Goal: Transaction & Acquisition: Download file/media

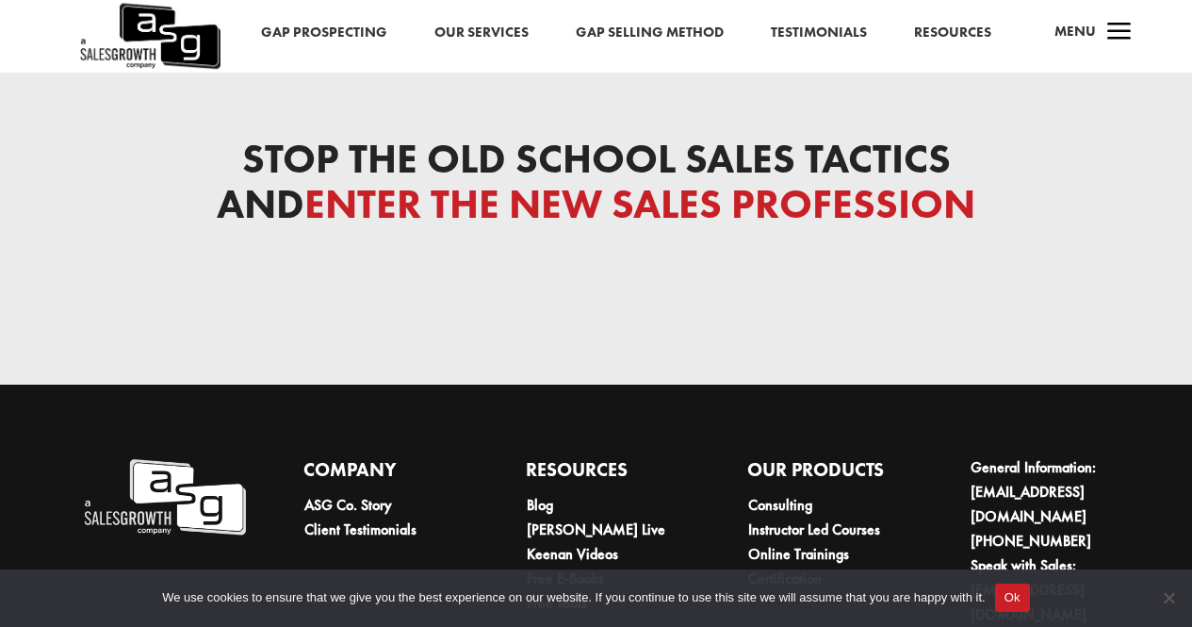
scroll to position [6153, 0]
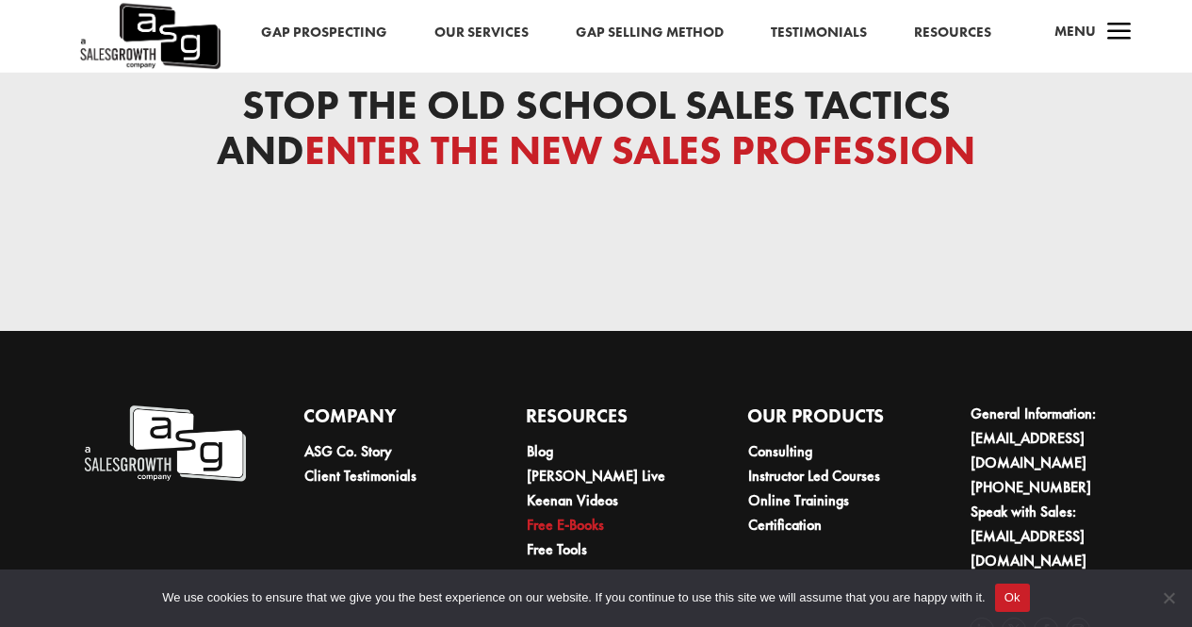
click at [583, 514] on link "Free E-Books" at bounding box center [565, 524] width 77 height 20
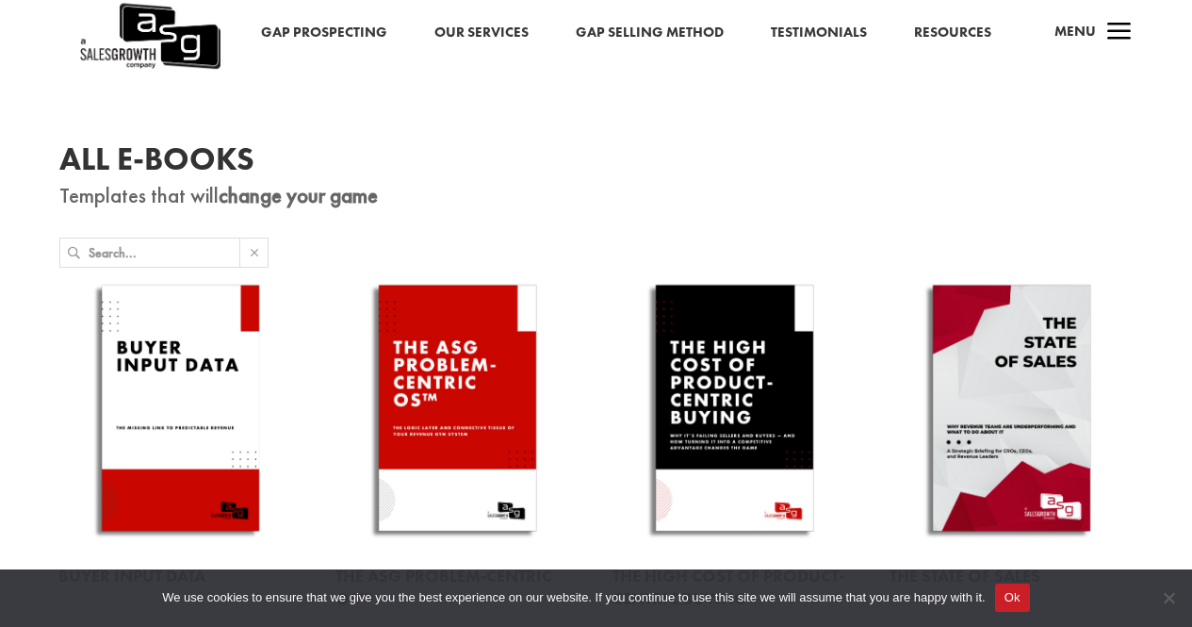
scroll to position [239, 0]
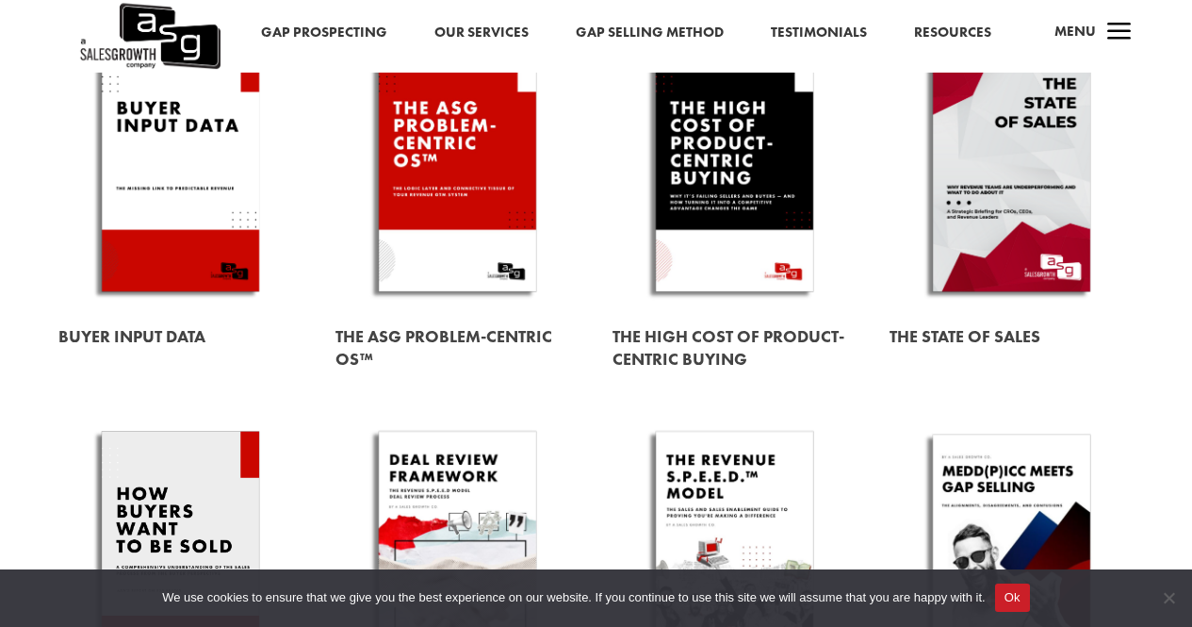
click at [475, 281] on link at bounding box center [457, 172] width 244 height 278
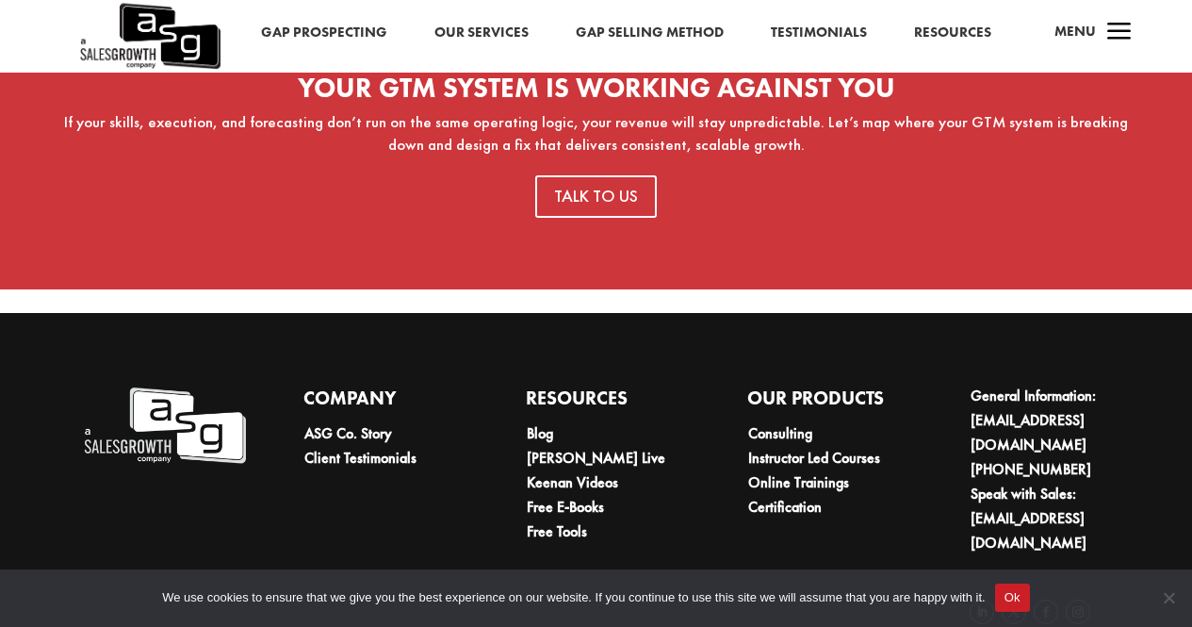
scroll to position [1216, 0]
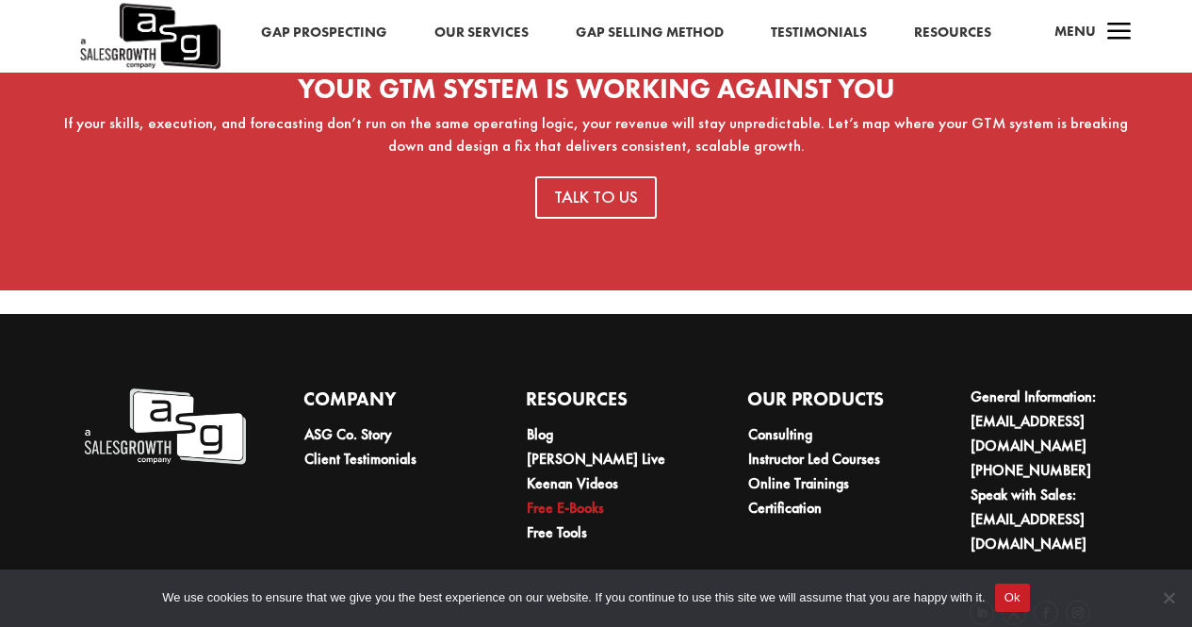
click at [576, 498] on link "Free E-Books" at bounding box center [565, 508] width 77 height 20
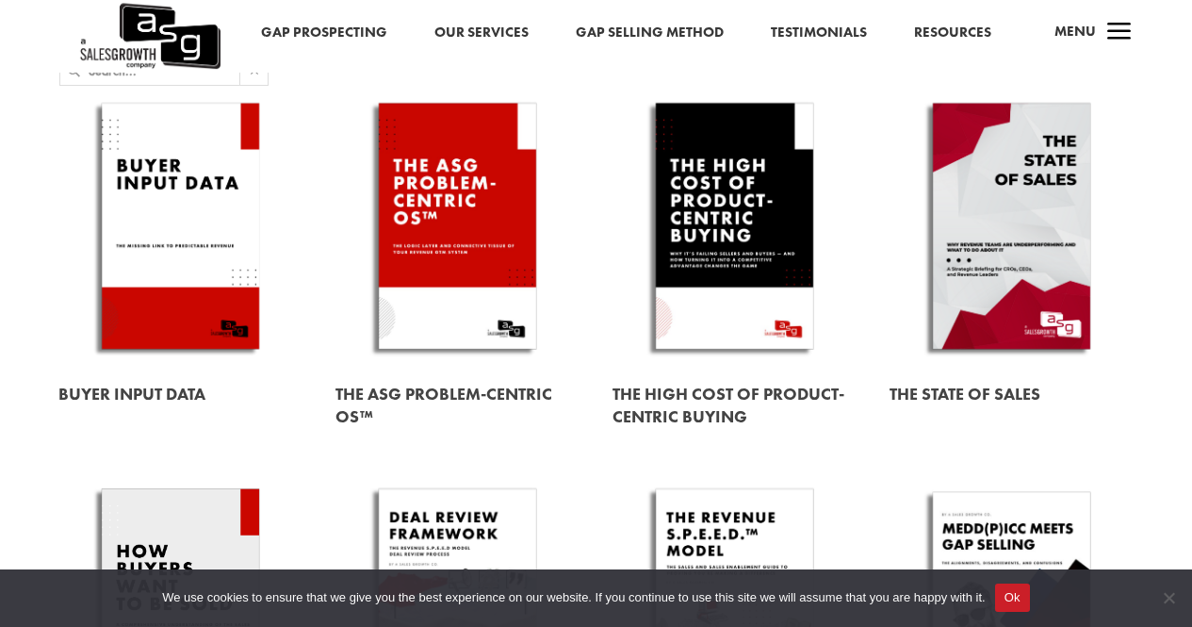
scroll to position [225, 0]
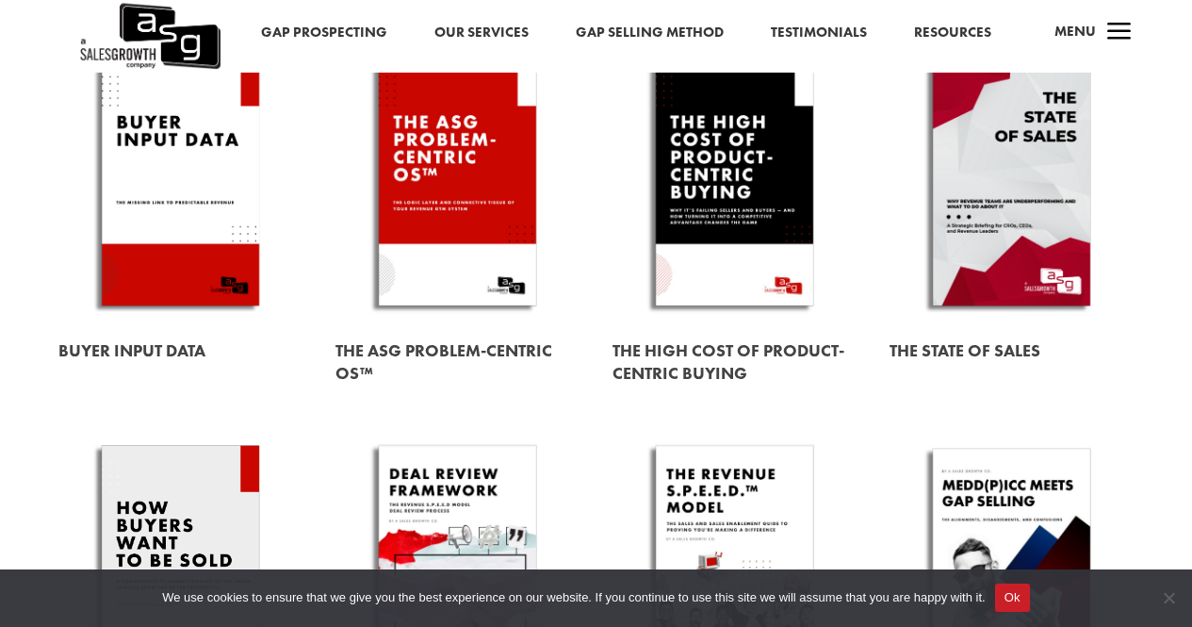
click at [700, 352] on link at bounding box center [734, 362] width 244 height 75
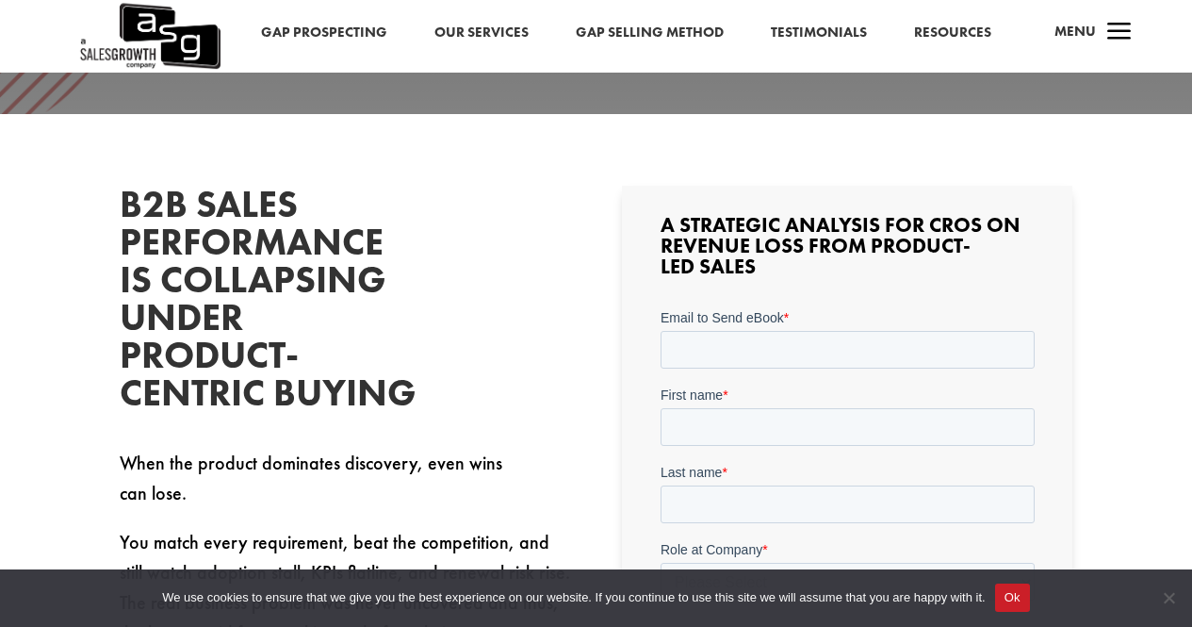
scroll to position [394, 0]
click at [761, 323] on label "Email to Send eBook *" at bounding box center [847, 315] width 374 height 19
click at [761, 329] on input "Email to Send eBook *" at bounding box center [847, 348] width 374 height 38
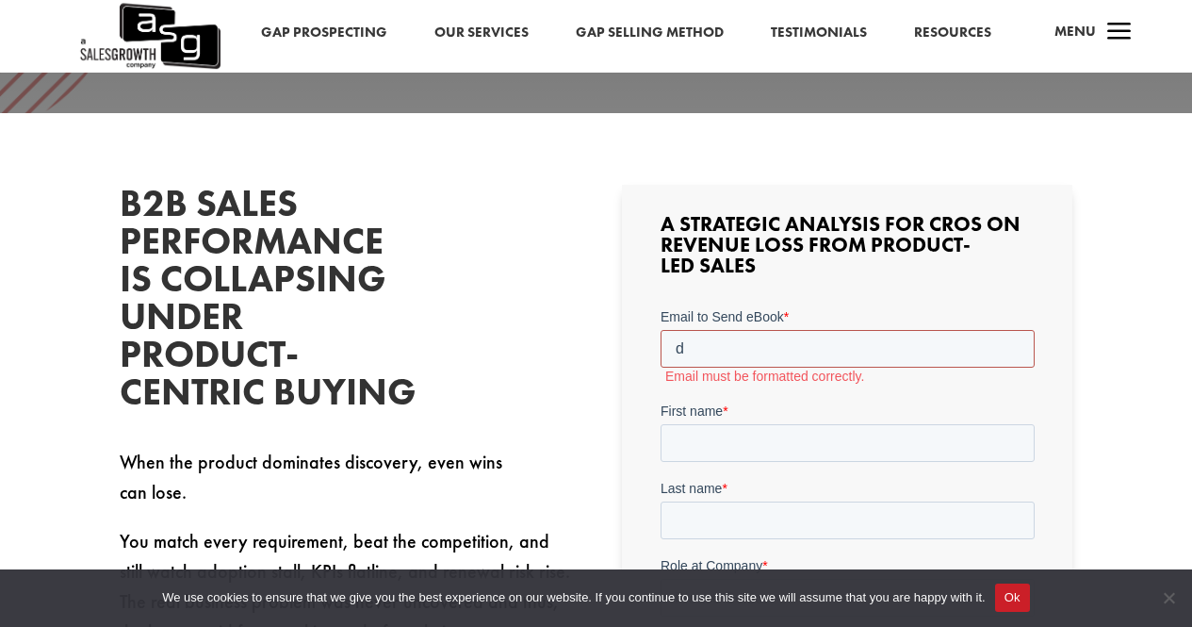
type input "[EMAIL_ADDRESS][DOMAIN_NAME]"
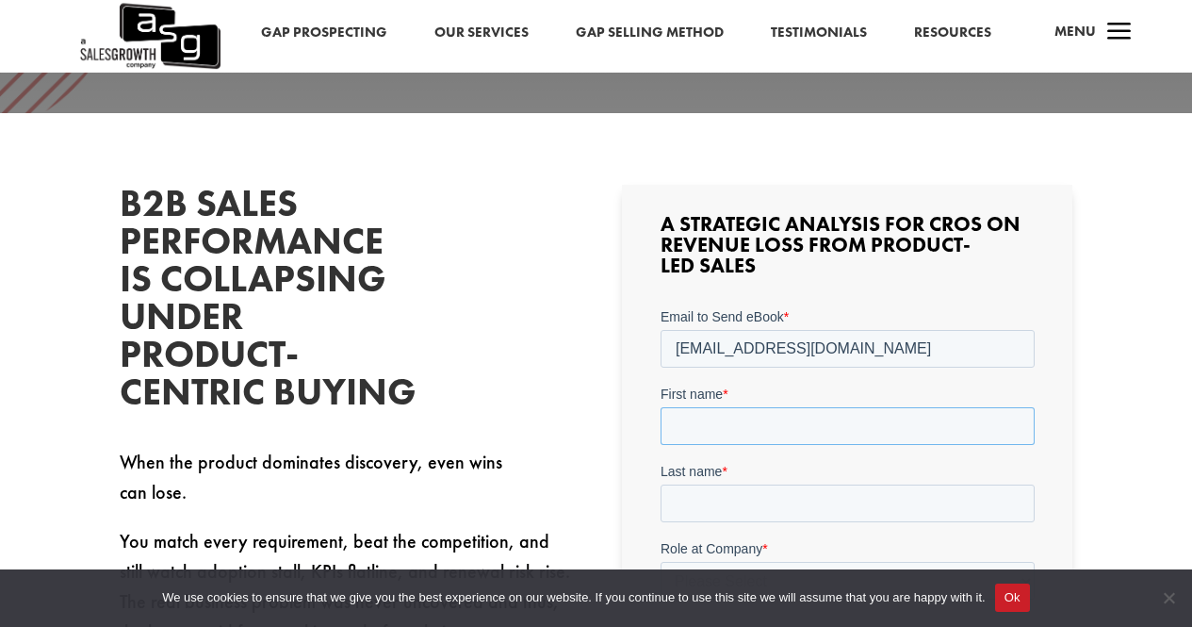
click at [793, 437] on input "First name *" at bounding box center [847, 425] width 374 height 38
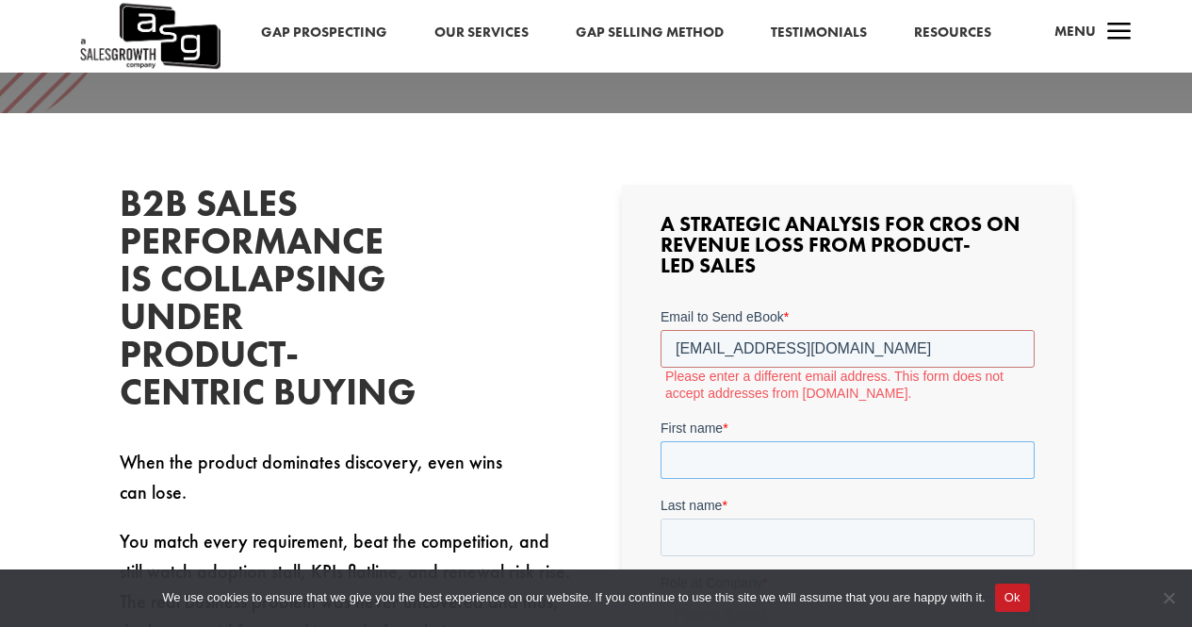
type input "Dragos"
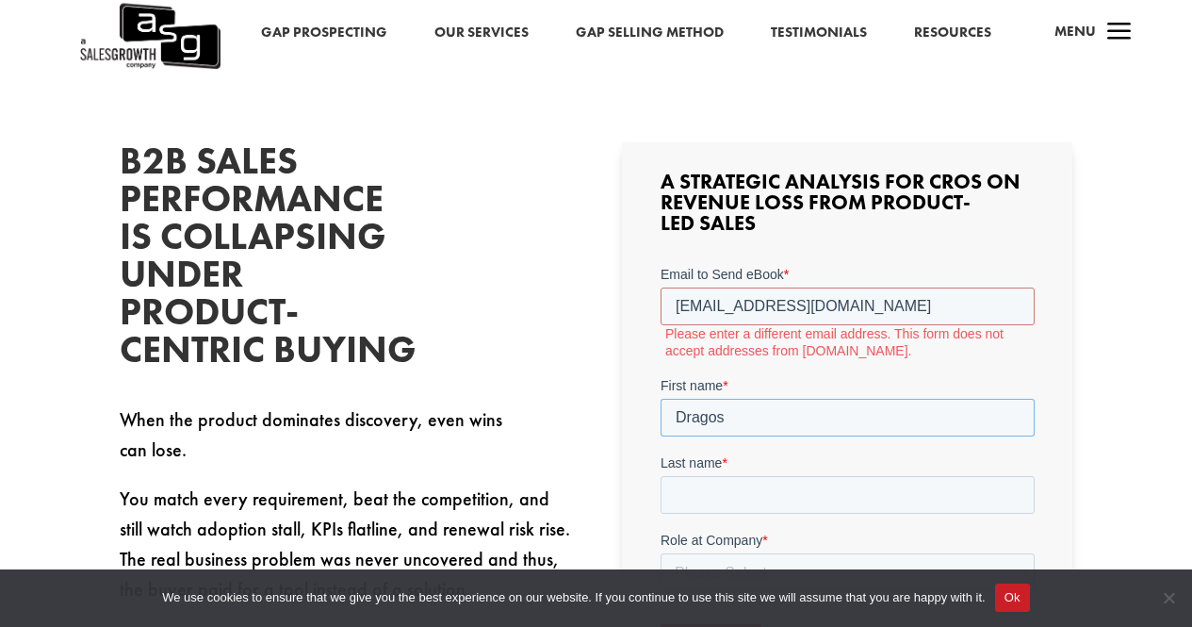
scroll to position [263, 0]
